Goal: Find specific page/section

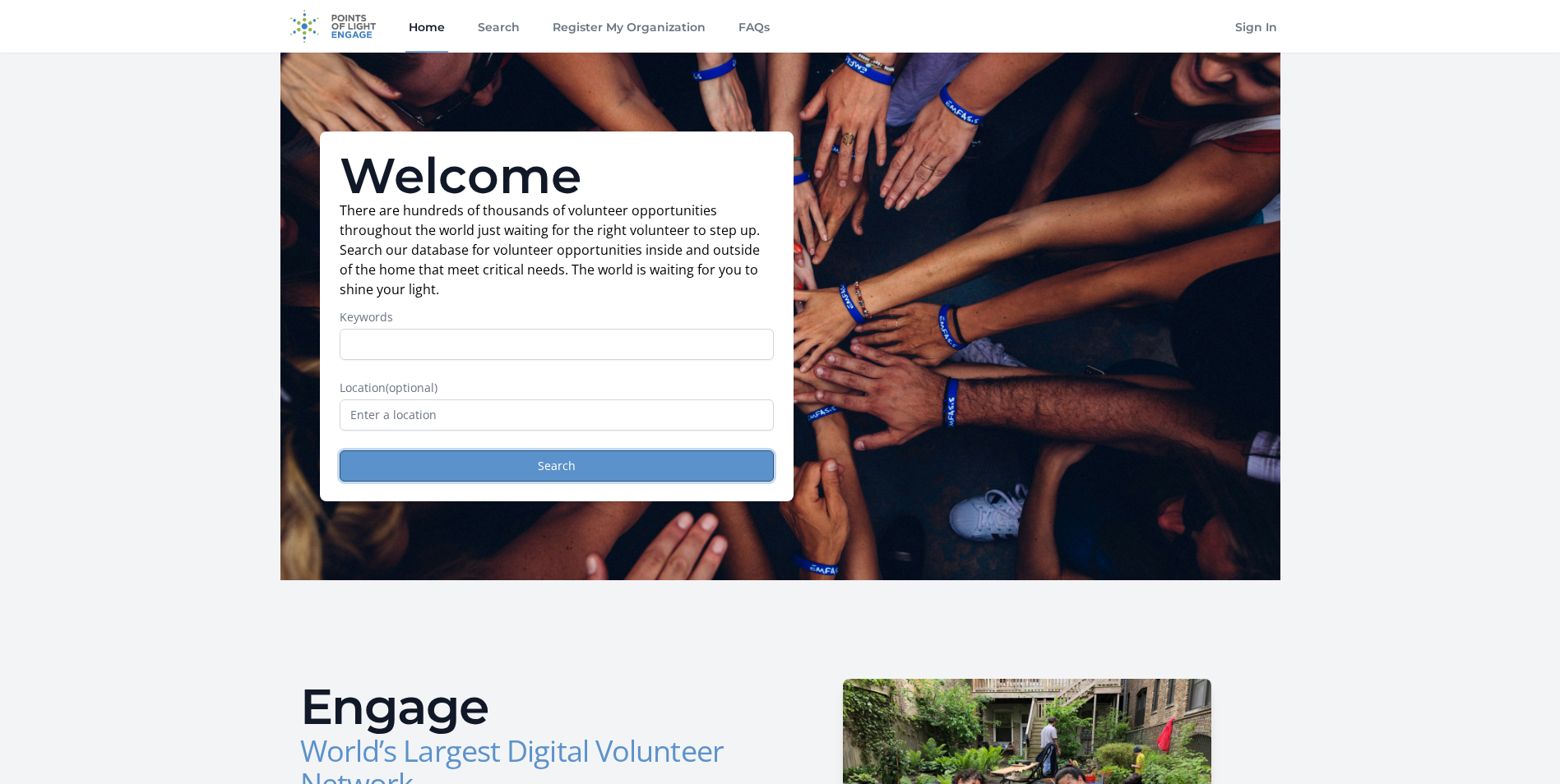
click at [542, 458] on button "Search" at bounding box center [557, 466] width 434 height 31
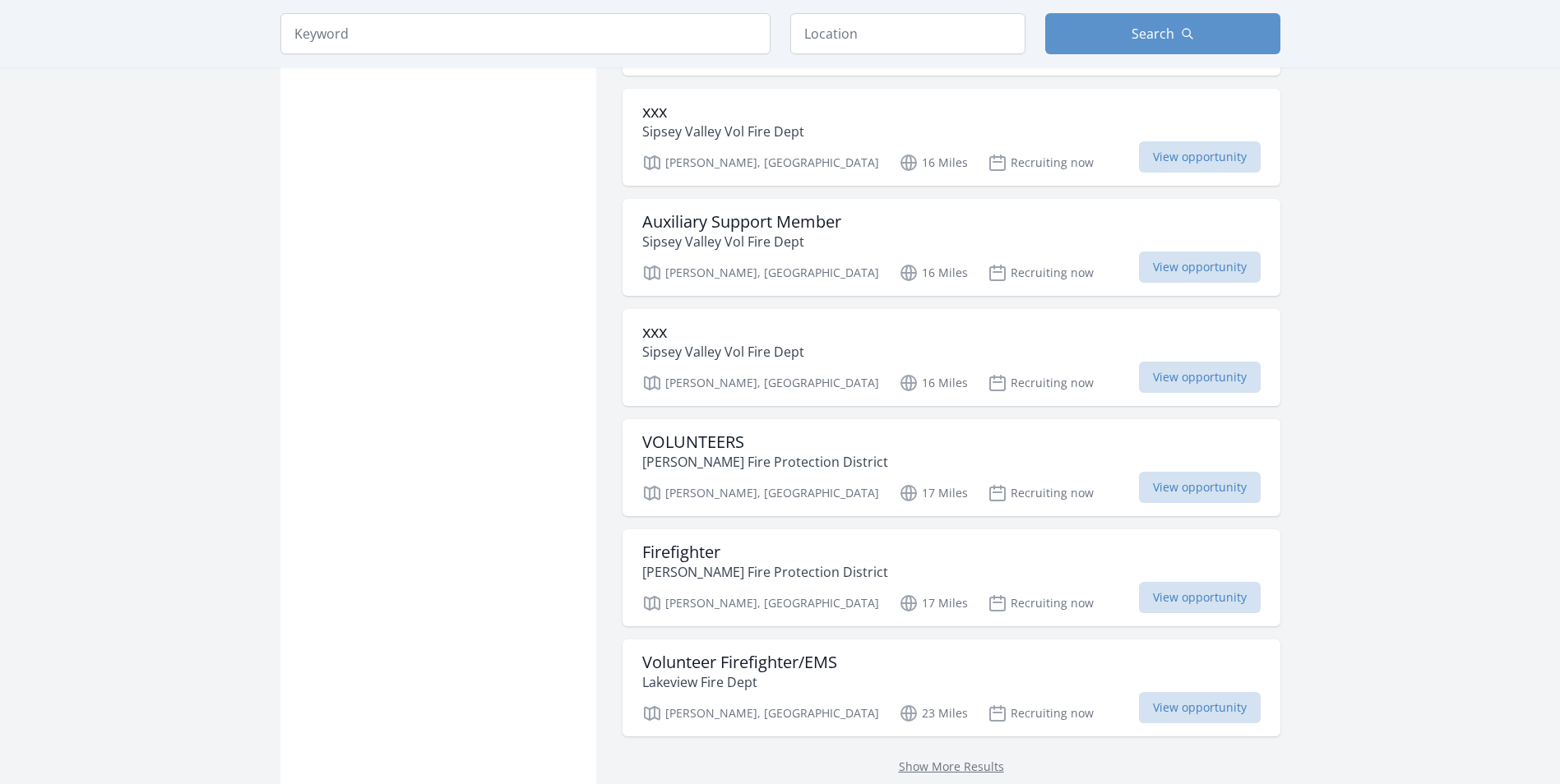
scroll to position [1890, 0]
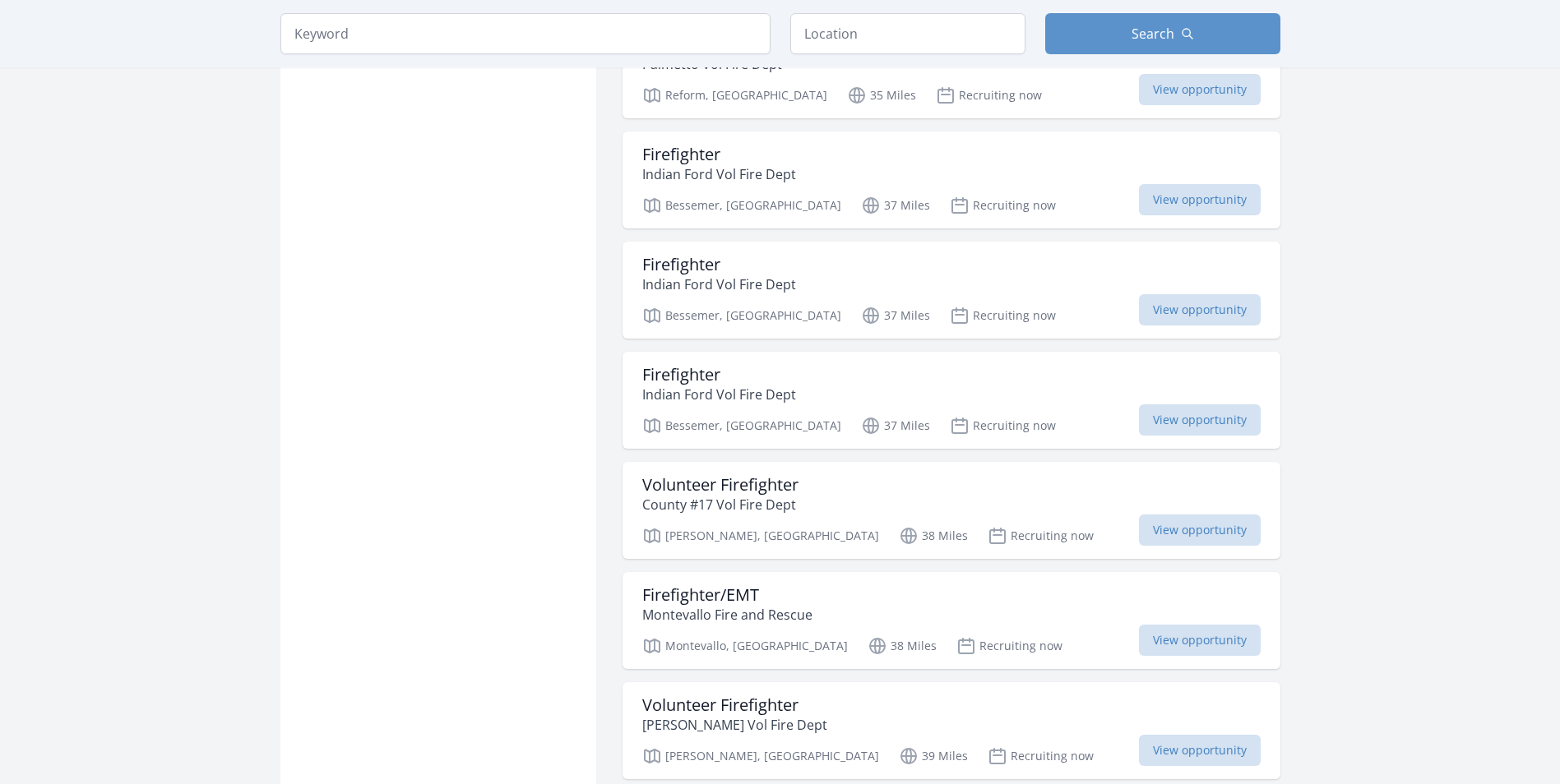
scroll to position [2876, 0]
